Goal: Transaction & Acquisition: Purchase product/service

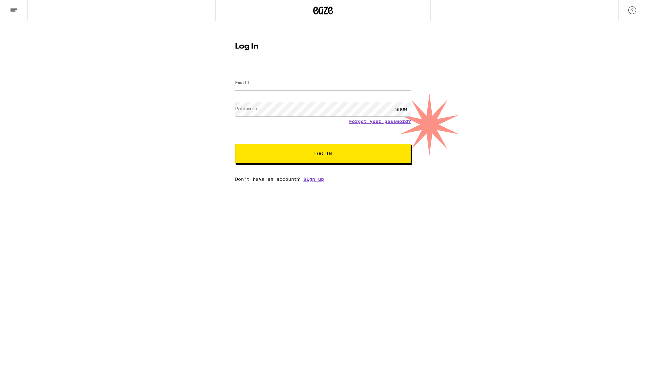
type input "[EMAIL_ADDRESS][DOMAIN_NAME]"
click at [328, 156] on span "Log In" at bounding box center [323, 153] width 18 height 5
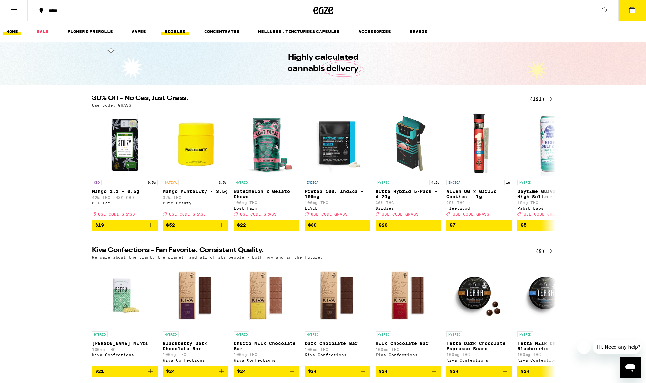
click at [177, 32] on link "EDIBLES" at bounding box center [175, 32] width 27 height 8
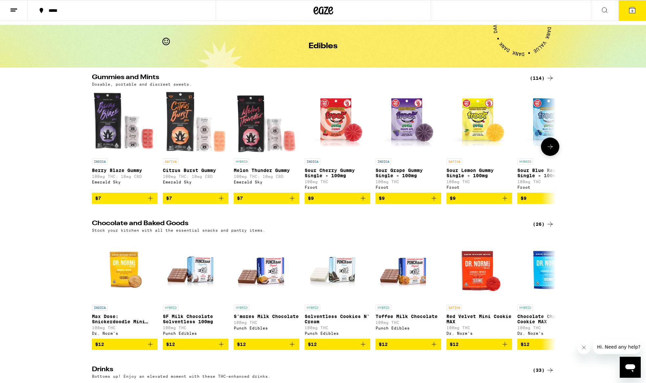
scroll to position [14, 0]
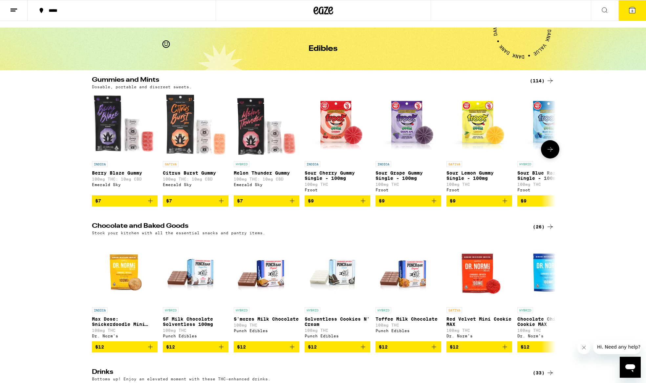
click at [553, 152] on icon at bounding box center [550, 149] width 8 height 8
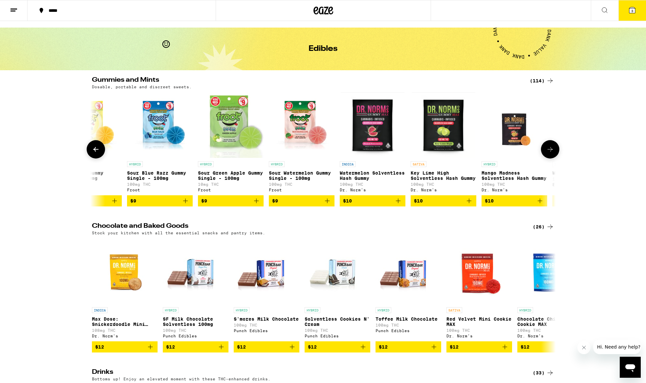
click at [553, 152] on icon at bounding box center [550, 149] width 8 height 8
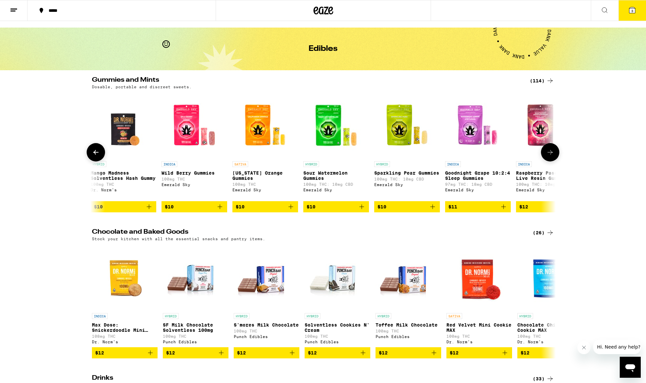
click at [553, 152] on icon at bounding box center [550, 152] width 8 height 8
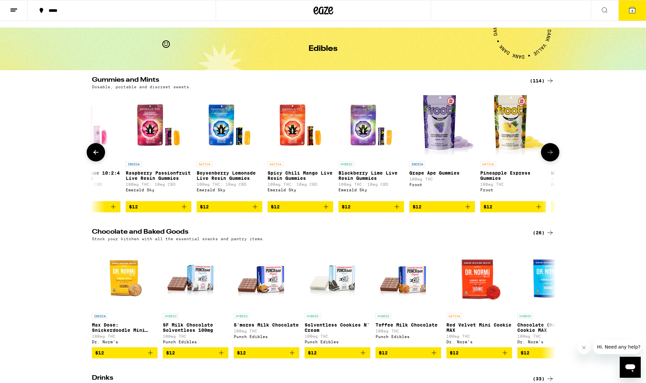
scroll to position [0, 1172]
click at [553, 152] on icon at bounding box center [550, 152] width 8 height 8
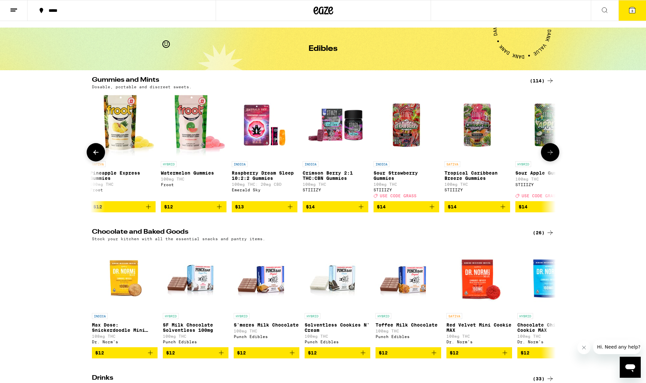
scroll to position [0, 1563]
click at [553, 152] on icon at bounding box center [550, 152] width 8 height 8
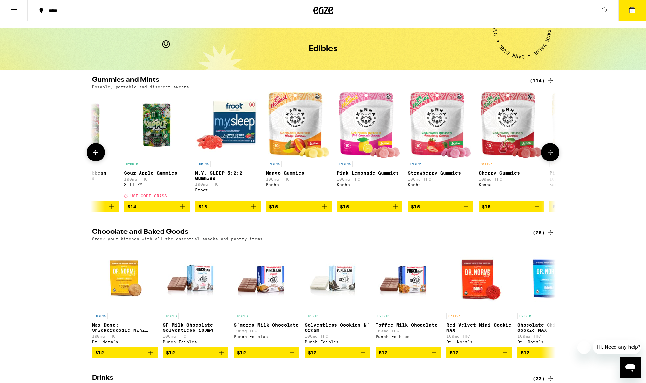
click at [553, 152] on icon at bounding box center [550, 152] width 8 height 8
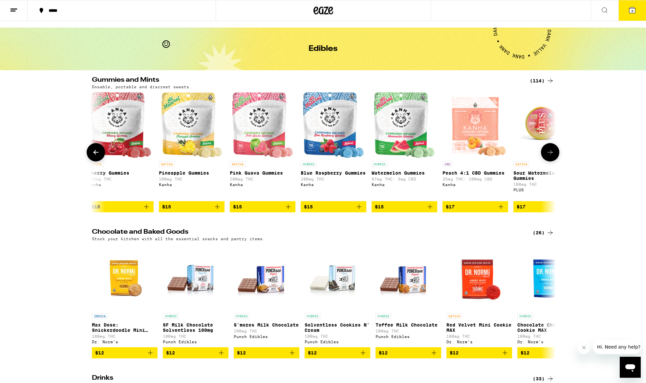
click at [553, 152] on icon at bounding box center [550, 152] width 8 height 8
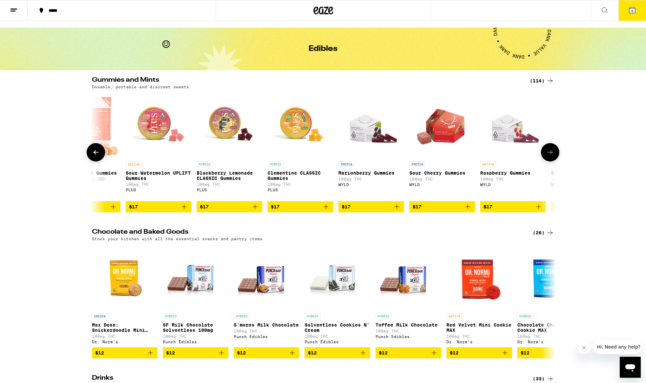
scroll to position [0, 2735]
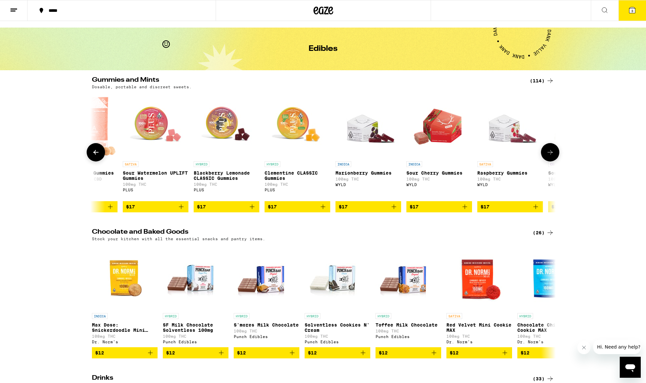
click at [553, 152] on icon at bounding box center [550, 152] width 8 height 8
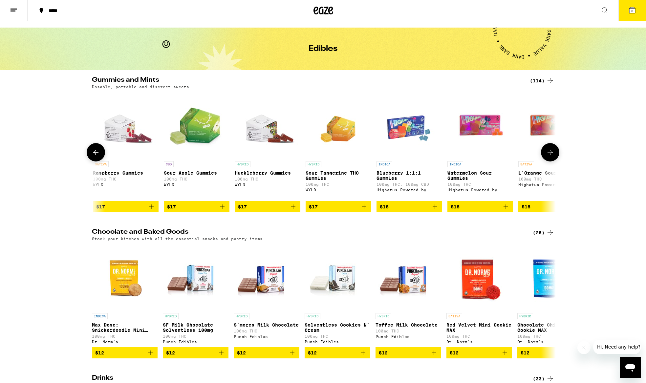
scroll to position [0, 3126]
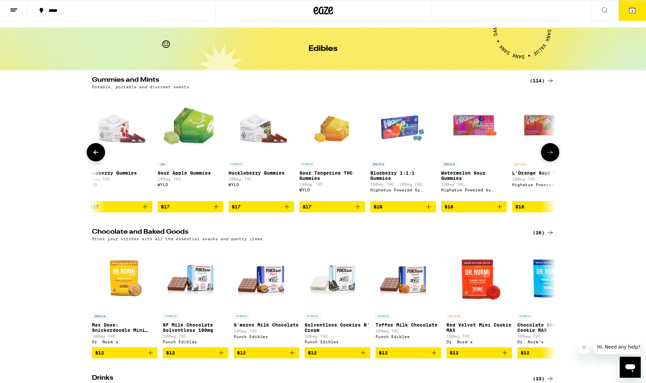
click at [553, 152] on icon at bounding box center [550, 152] width 8 height 8
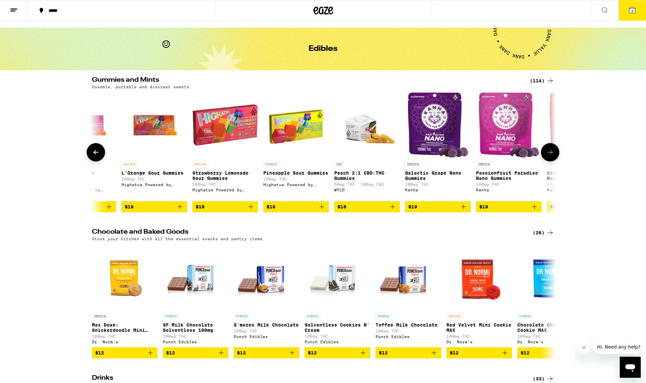
click at [553, 152] on icon at bounding box center [550, 152] width 8 height 8
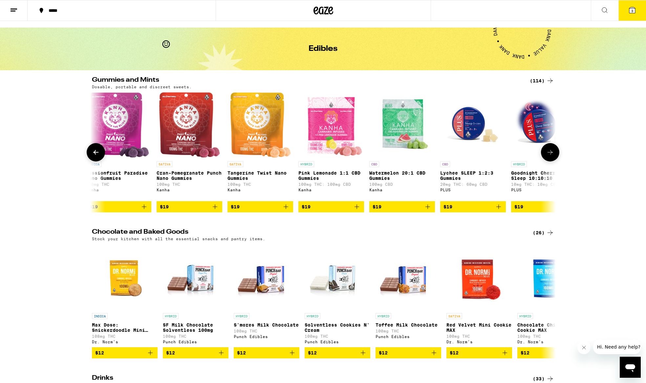
scroll to position [0, 3908]
click at [553, 152] on icon at bounding box center [550, 152] width 8 height 8
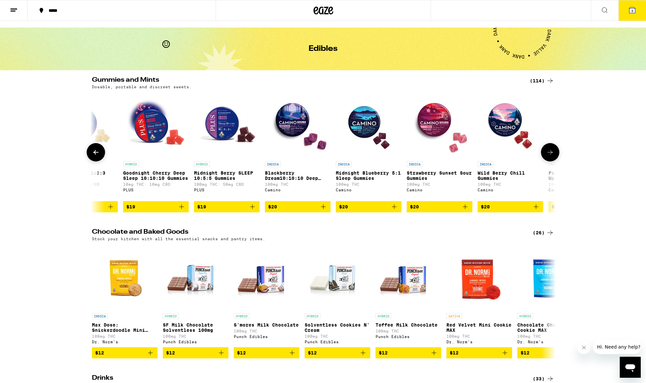
scroll to position [0, 4298]
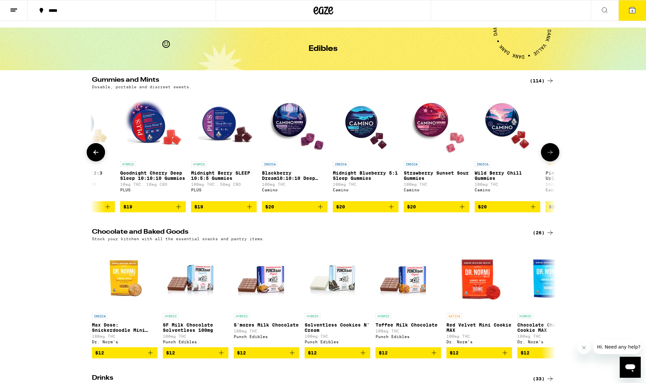
click at [546, 154] on button at bounding box center [550, 152] width 18 height 18
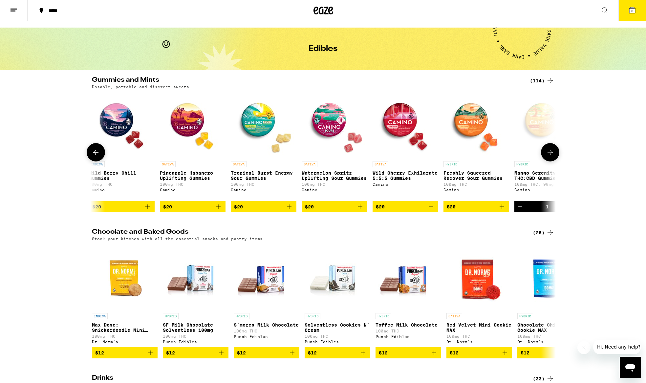
scroll to position [0, 4689]
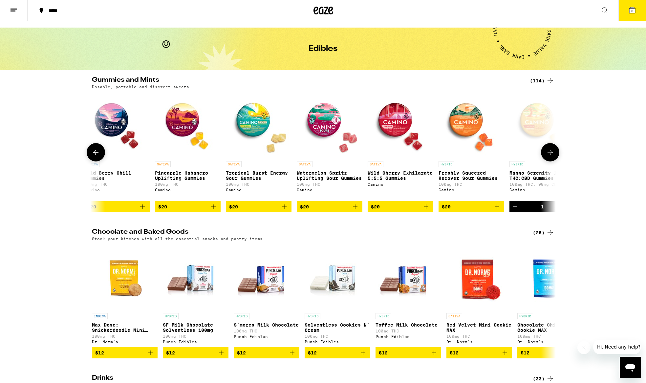
click at [195, 211] on span "$20" at bounding box center [187, 207] width 59 height 8
click at [217, 211] on icon "Increment" at bounding box center [215, 207] width 8 height 8
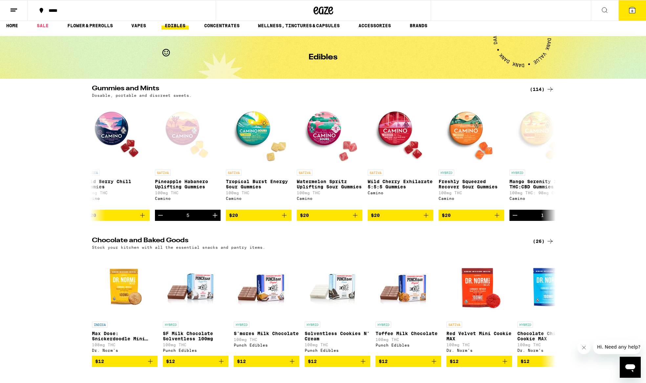
scroll to position [0, 0]
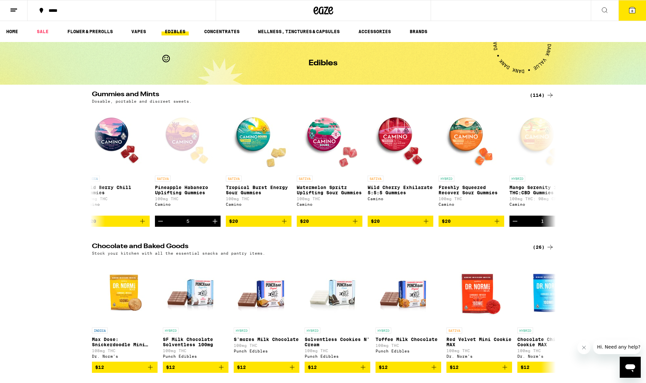
click at [630, 9] on icon at bounding box center [632, 10] width 6 height 6
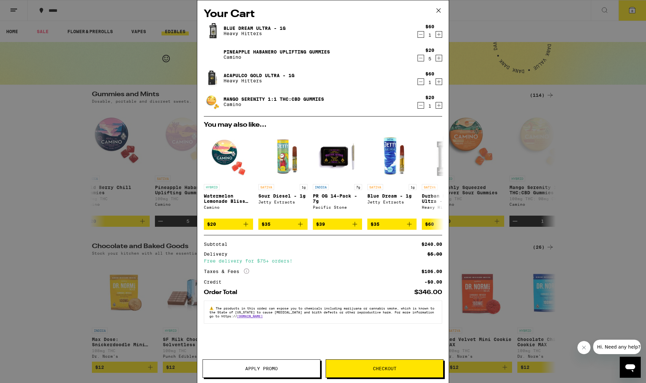
click at [420, 33] on icon "Decrement" at bounding box center [421, 35] width 6 height 8
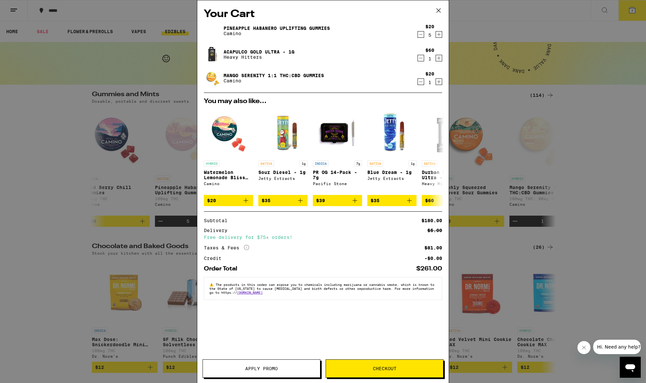
click at [418, 58] on icon "Decrement" at bounding box center [421, 58] width 6 height 8
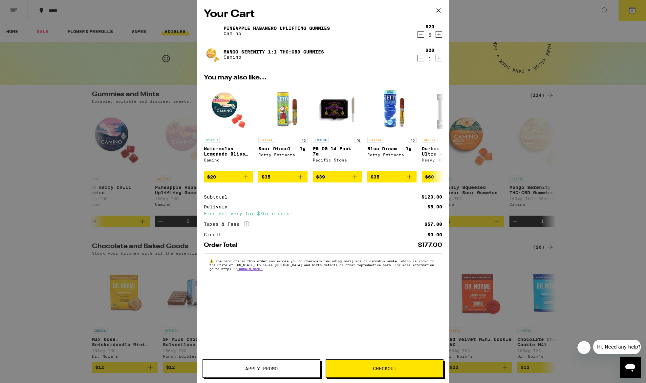
click at [422, 58] on icon "Decrement" at bounding box center [421, 58] width 6 height 8
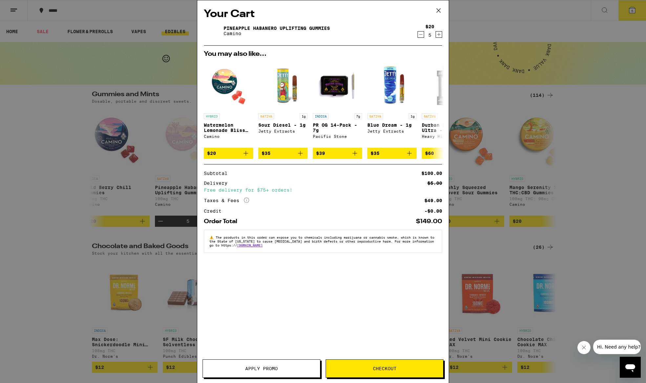
click at [371, 367] on span "Checkout" at bounding box center [384, 368] width 117 height 5
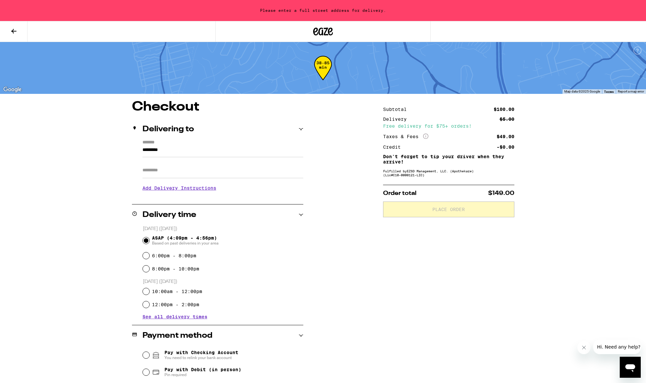
click at [162, 157] on input "*********" at bounding box center [223, 151] width 161 height 11
type input "**********"
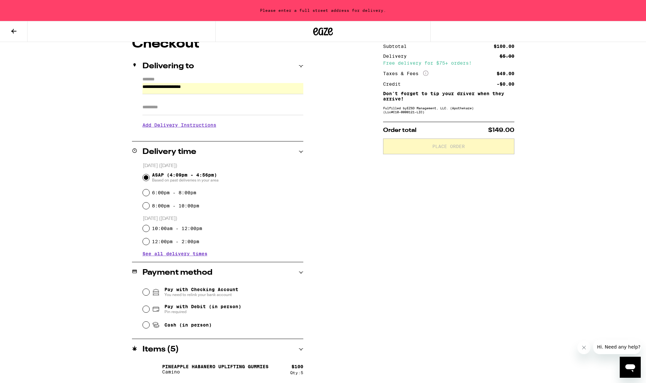
scroll to position [64, 0]
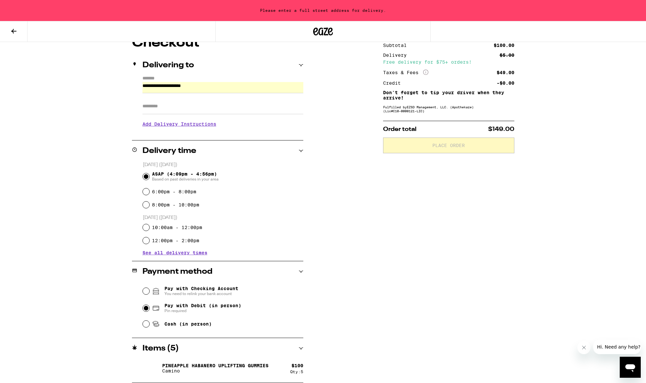
click at [145, 309] on input "Pay with Debit (in person) Pin required" at bounding box center [146, 308] width 7 height 7
radio input "true"
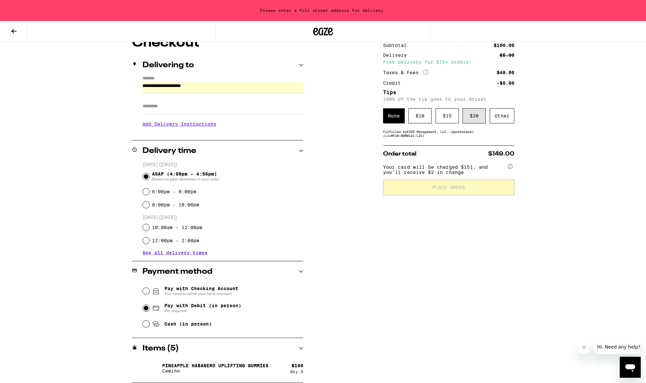
click at [471, 119] on div "$ 20" at bounding box center [474, 115] width 23 height 15
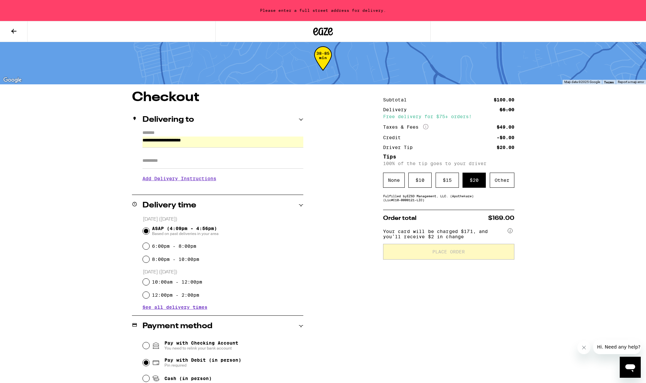
scroll to position [0, 0]
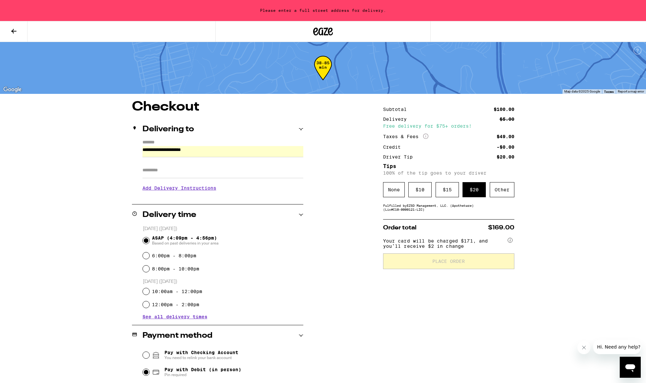
click at [217, 151] on input "**********" at bounding box center [223, 151] width 161 height 11
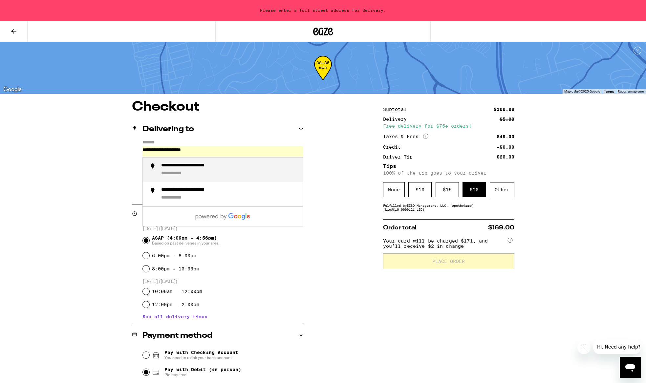
drag, startPoint x: 217, startPoint y: 151, endPoint x: 157, endPoint y: 153, distance: 59.8
click at [157, 153] on input "**********" at bounding box center [223, 151] width 161 height 11
click at [187, 175] on div "**********" at bounding box center [179, 174] width 36 height 6
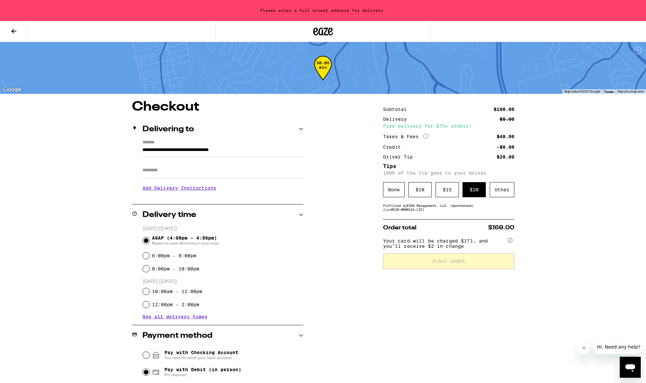
type input "**********"
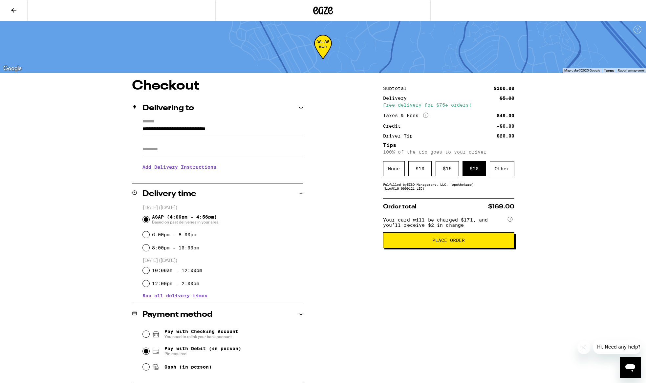
click at [441, 243] on span "Place Order" at bounding box center [448, 240] width 33 height 5
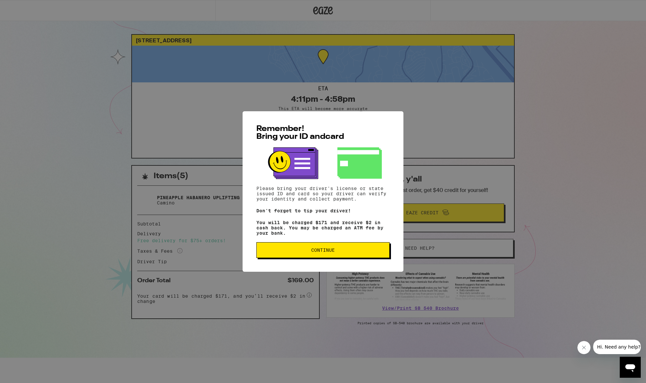
click at [328, 251] on span "Continue" at bounding box center [323, 250] width 24 height 5
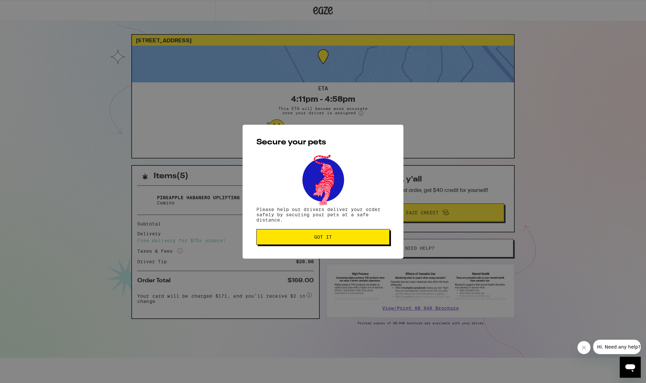
click at [310, 237] on span "Got it" at bounding box center [323, 237] width 122 height 5
